Goal: Task Accomplishment & Management: Manage account settings

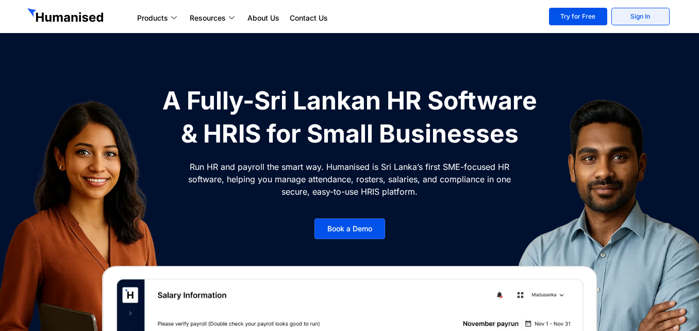
click at [644, 21] on link "Sign In" at bounding box center [641, 17] width 58 height 18
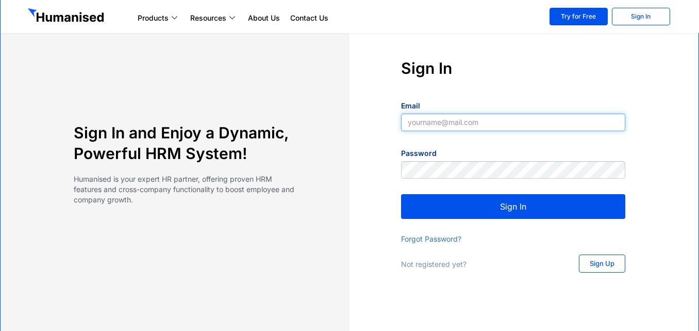
type input "hello@cloudaccountingacademy.com"
click at [477, 119] on input "hello@cloudaccountingacademy.com" at bounding box center [513, 122] width 224 height 18
click at [479, 205] on button "Sign In" at bounding box center [513, 206] width 224 height 25
